Goal: Transaction & Acquisition: Book appointment/travel/reservation

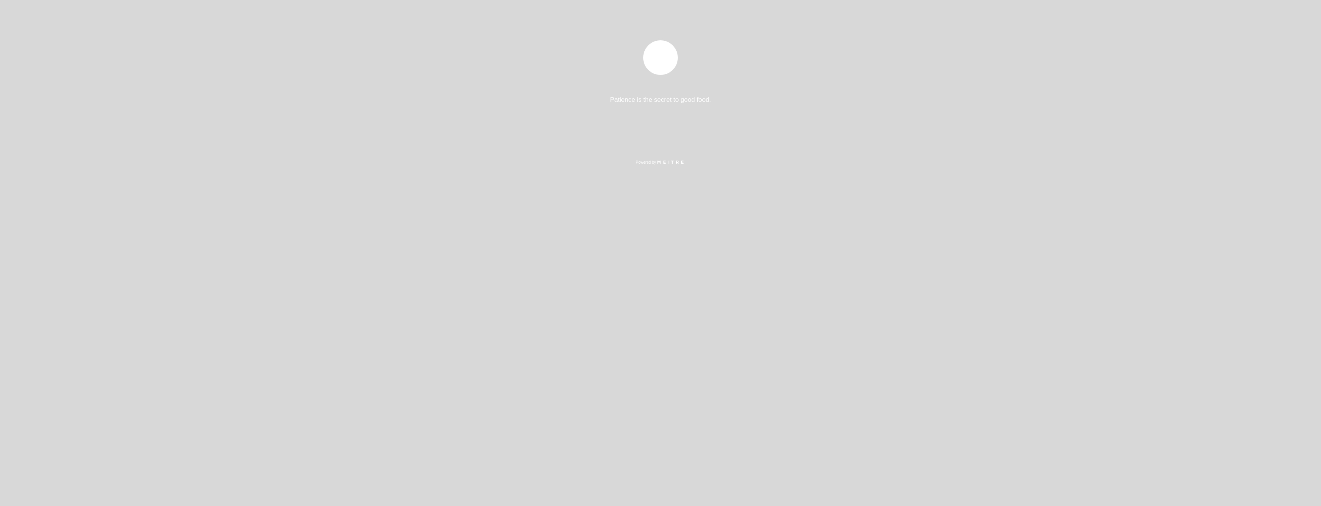
select select "es"
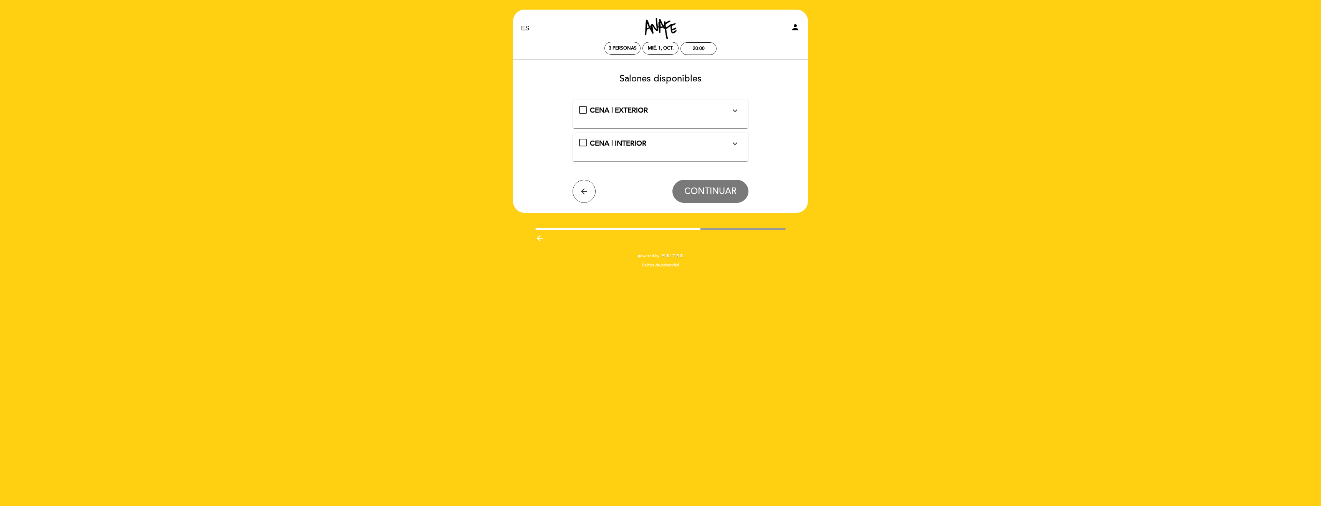
click at [582, 141] on div "CENA | INTERIOR expand_more Mesas en el interior de nuestro salón." at bounding box center [660, 144] width 163 height 10
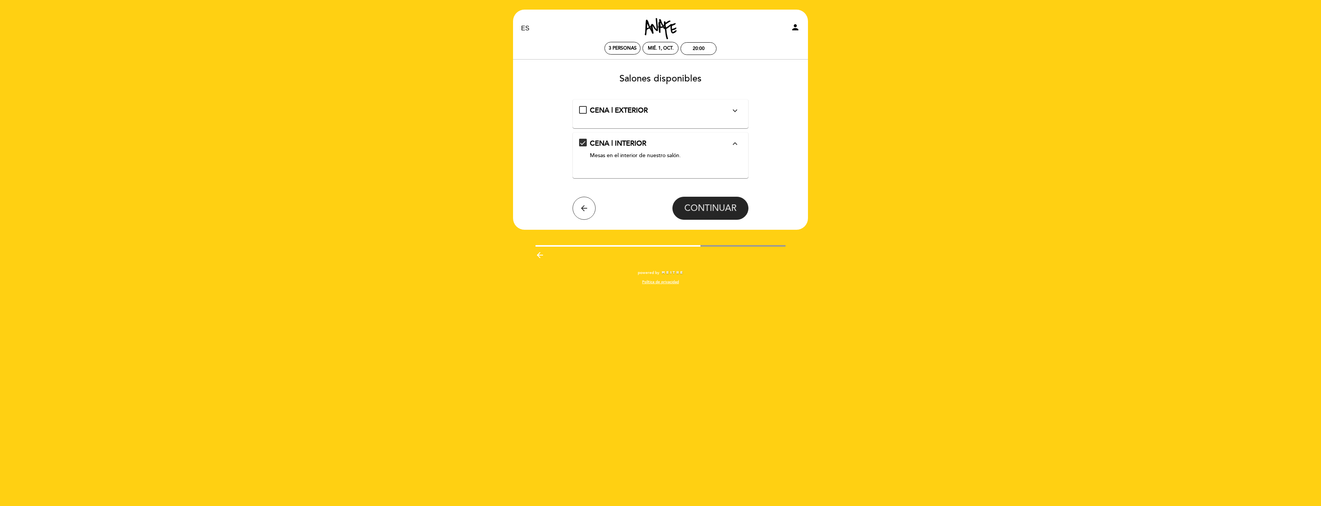
click at [721, 204] on span "CONTINUAR" at bounding box center [710, 208] width 52 height 11
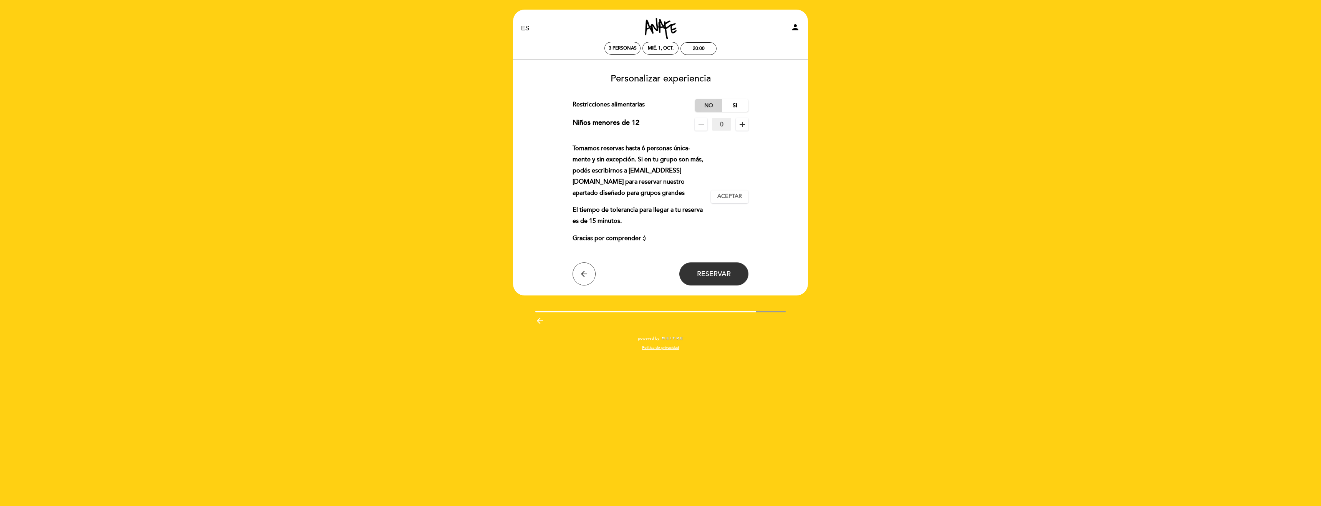
click at [708, 102] on label "No" at bounding box center [708, 105] width 27 height 13
click at [721, 195] on span "Aceptar" at bounding box center [729, 196] width 25 height 8
click at [716, 272] on span "Reservar" at bounding box center [714, 274] width 34 height 8
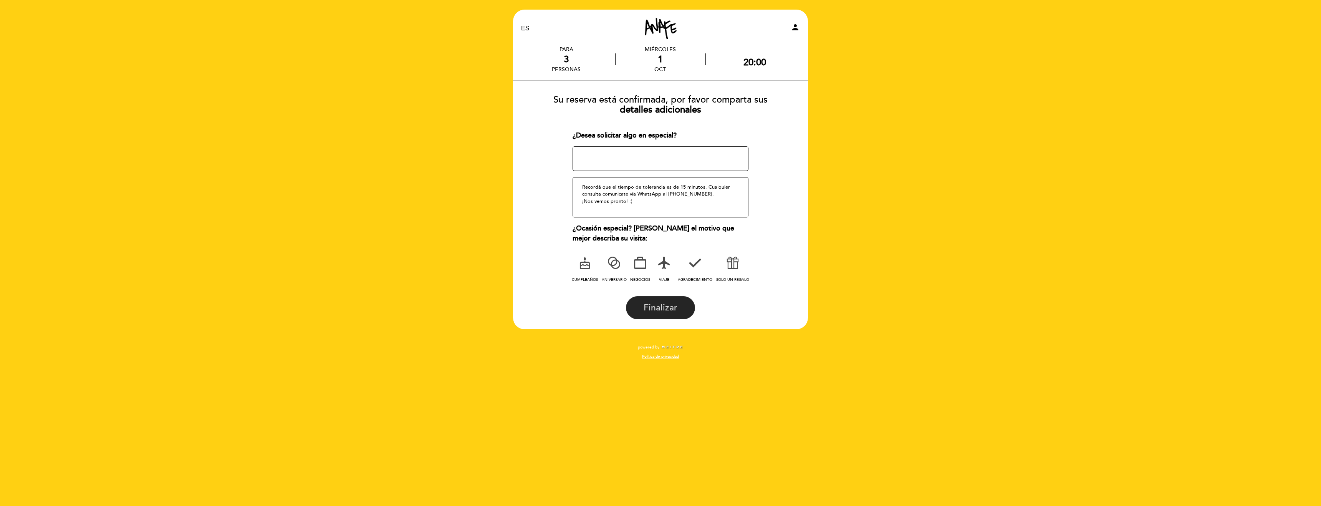
click at [662, 303] on span "Finalizar" at bounding box center [661, 307] width 34 height 11
